Goal: Check status: Check status

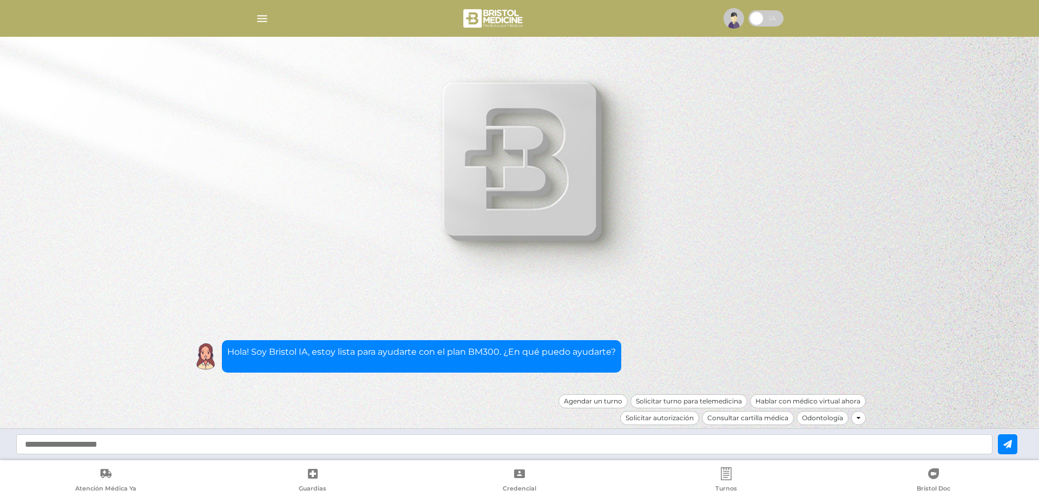
click at [261, 18] on img "button" at bounding box center [262, 19] width 14 height 14
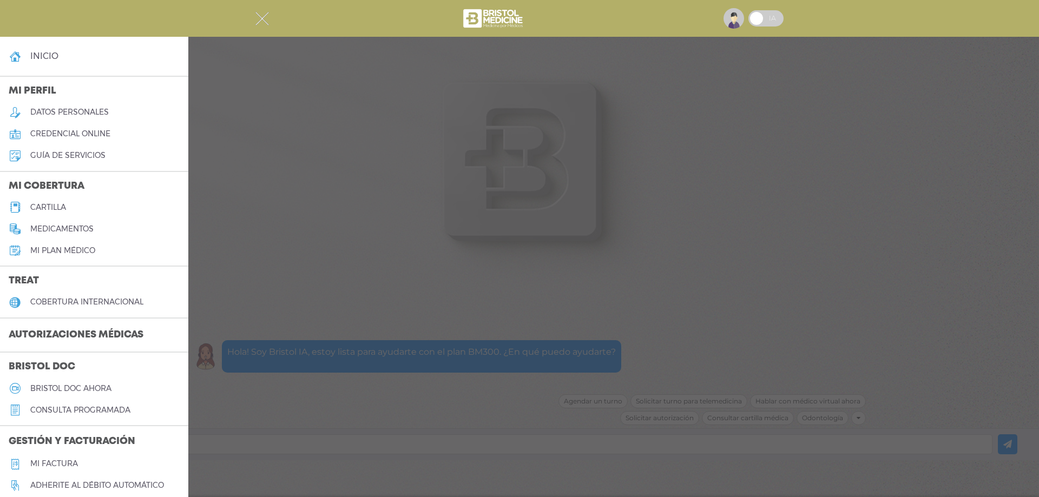
click at [104, 330] on h3 "Autorizaciones médicas" at bounding box center [76, 335] width 152 height 21
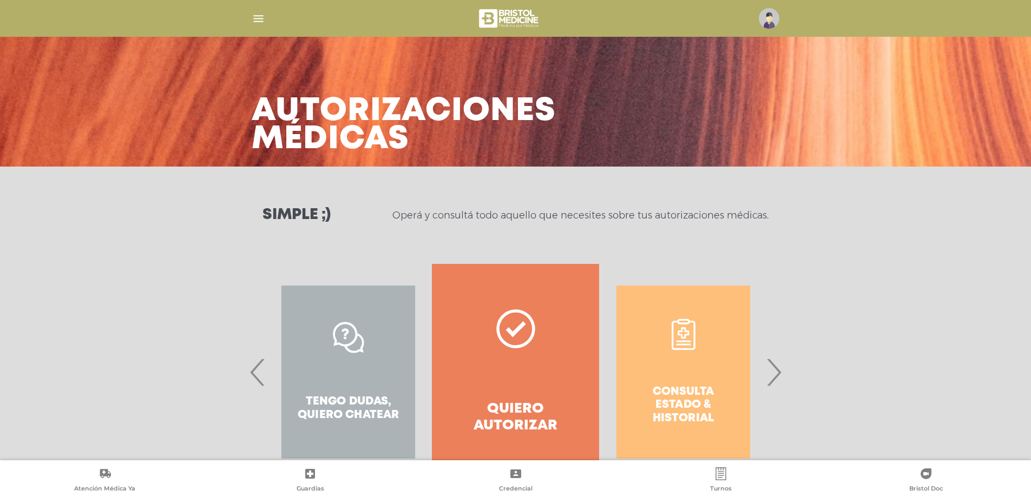
click at [694, 406] on div "Consulta estado & historial" at bounding box center [682, 372] width 167 height 216
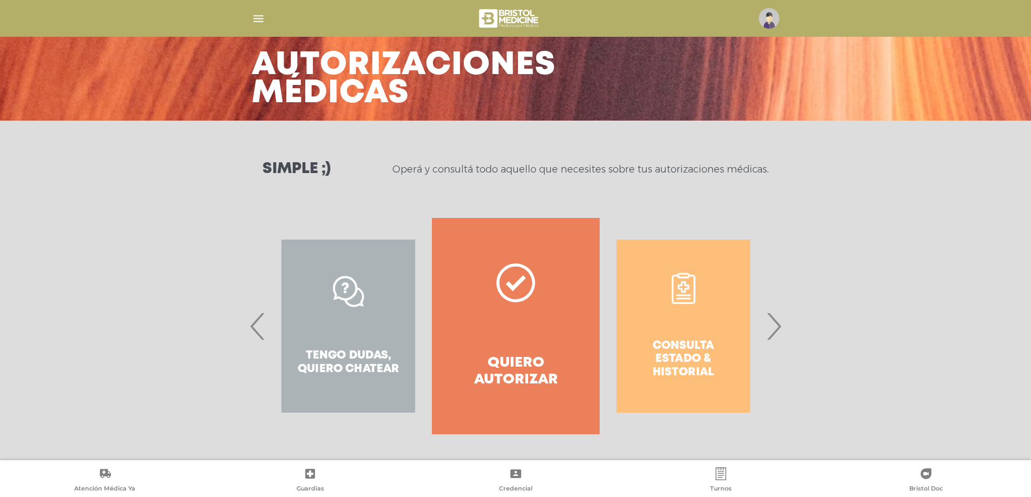
click at [682, 297] on div "Consulta estado & historial" at bounding box center [682, 326] width 167 height 216
click at [690, 359] on div "Consulta estado & historial" at bounding box center [682, 326] width 167 height 216
click at [776, 333] on span "›" at bounding box center [773, 326] width 21 height 58
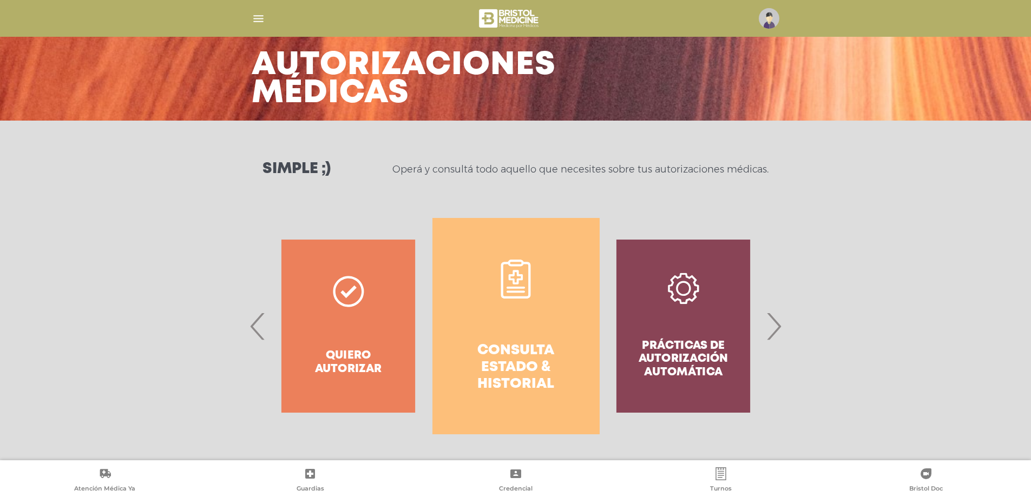
click at [525, 342] on h4 "Consulta estado & historial" at bounding box center [516, 367] width 128 height 51
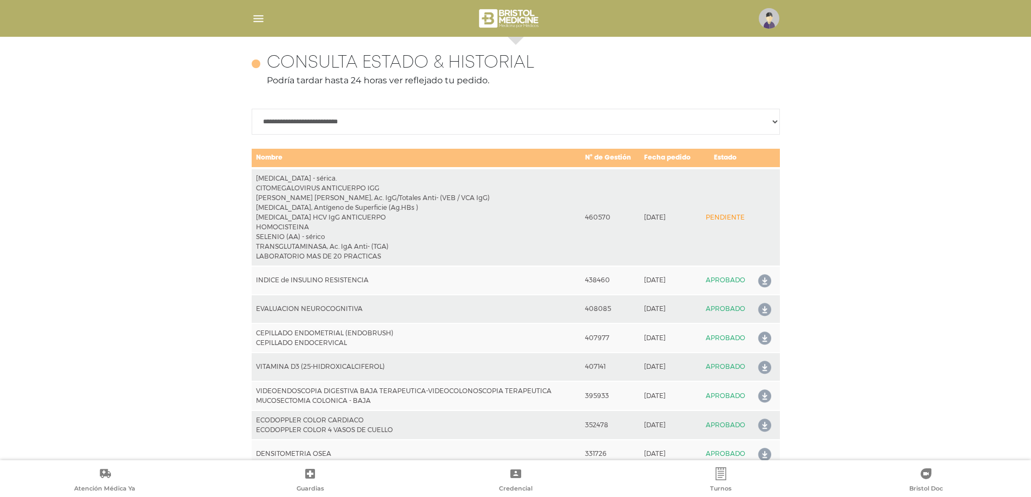
scroll to position [480, 0]
